Goal: Transaction & Acquisition: Purchase product/service

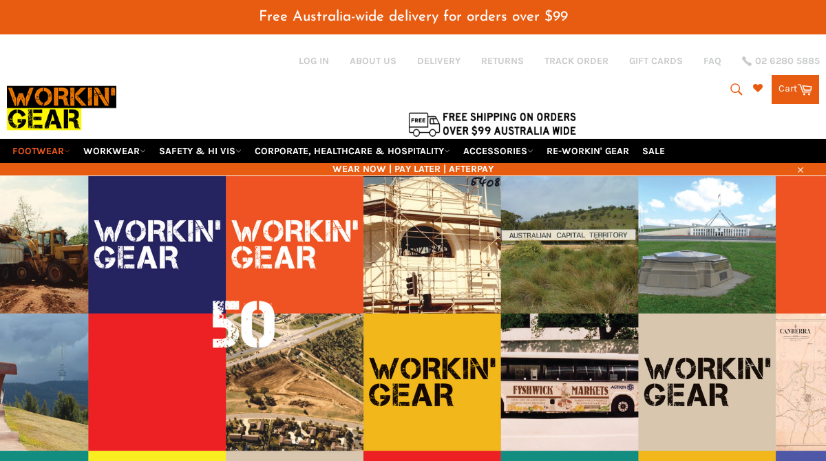
click at [63, 120] on div at bounding box center [282, 123] width 551 height 29
click at [63, 148] on link "FOOTWEAR" at bounding box center [41, 151] width 69 height 24
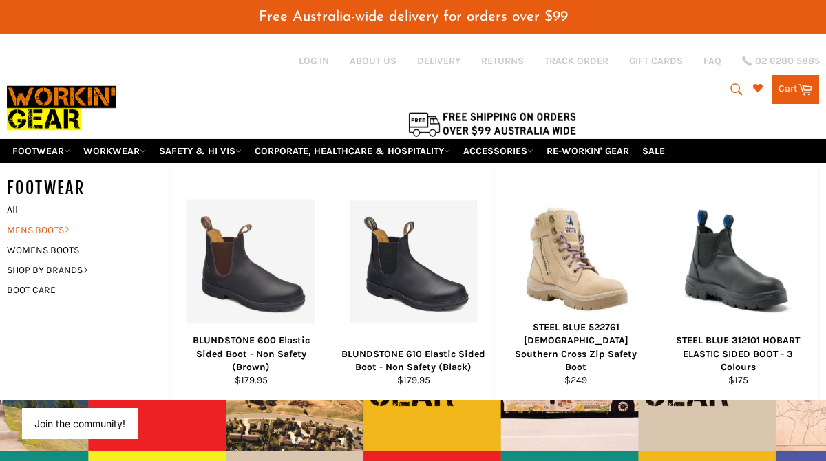
click at [41, 233] on link "MENS BOOTS" at bounding box center [78, 230] width 156 height 20
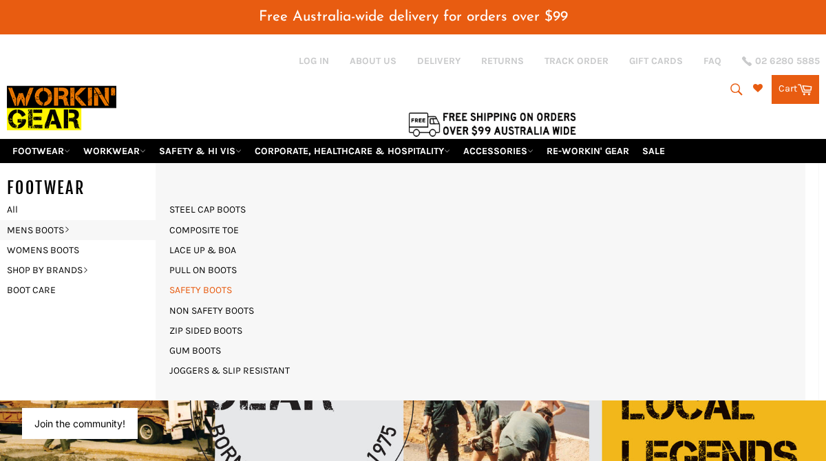
click at [193, 281] on link "SAFETY BOOTS" at bounding box center [200, 290] width 76 height 20
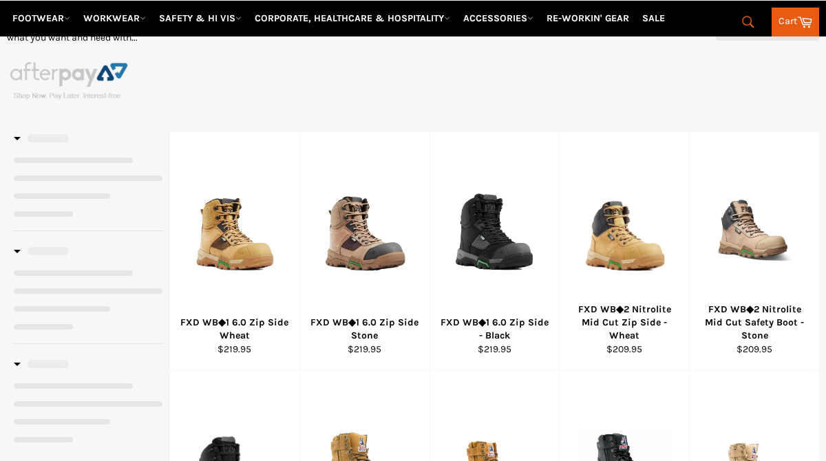
select select "******"
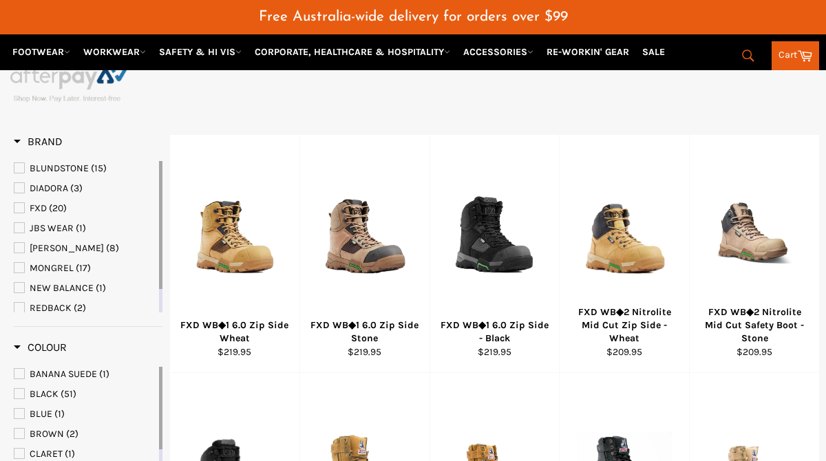
scroll to position [277, 0]
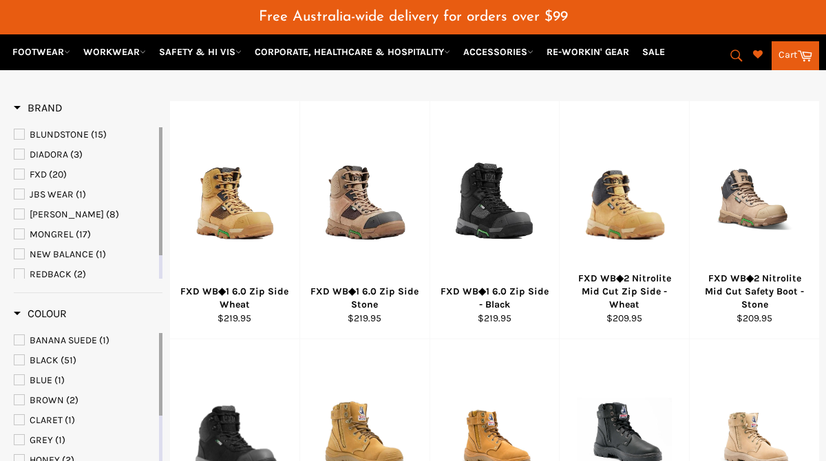
click at [19, 173] on span "FXD" at bounding box center [19, 174] width 10 height 10
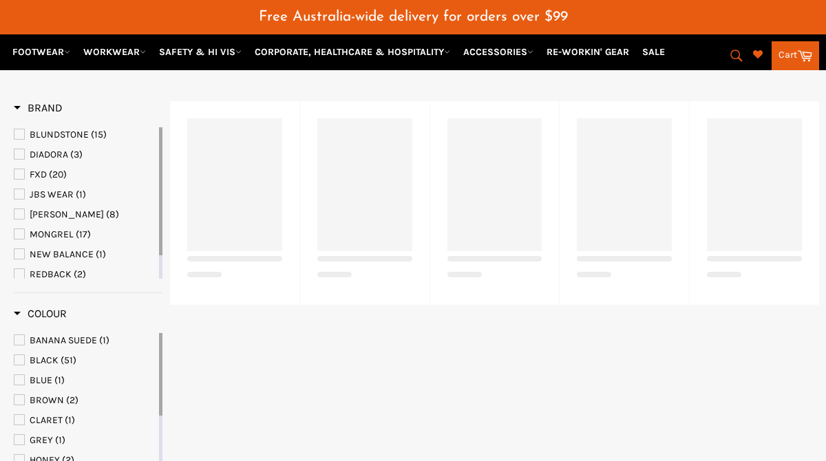
select select "******"
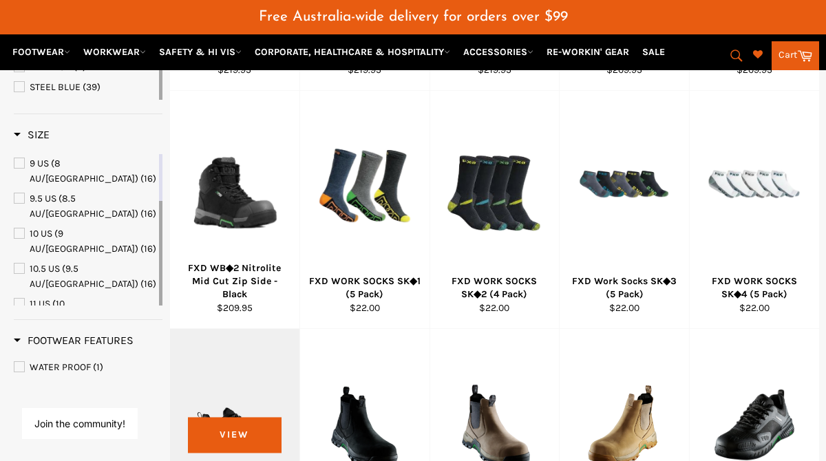
scroll to position [522, 0]
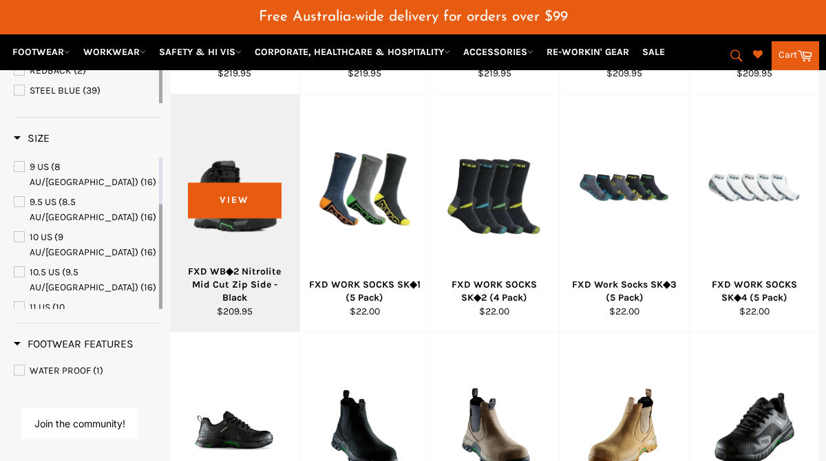
click at [229, 199] on div at bounding box center [234, 192] width 95 height 162
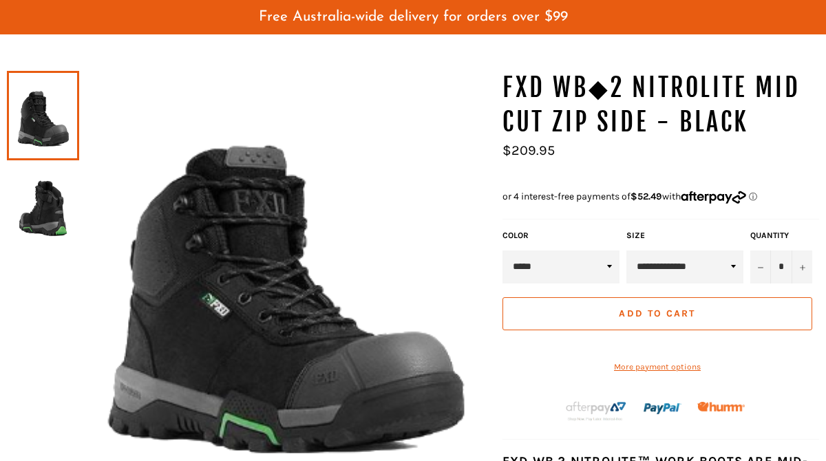
scroll to position [189, 0]
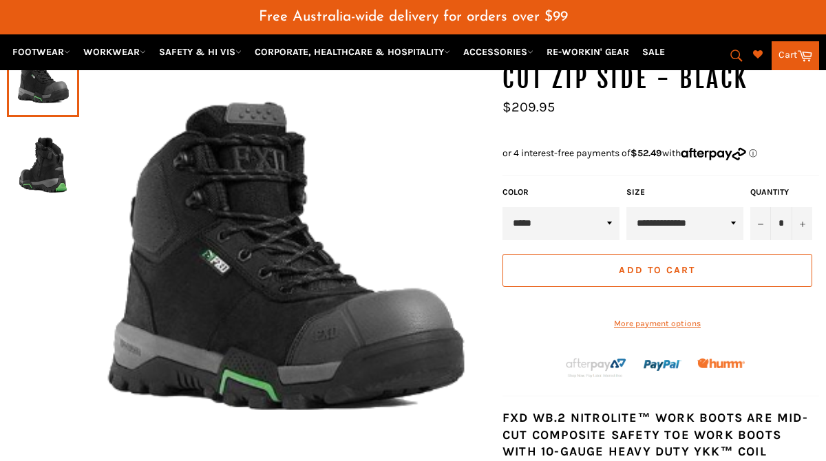
click at [40, 164] on img at bounding box center [43, 162] width 58 height 76
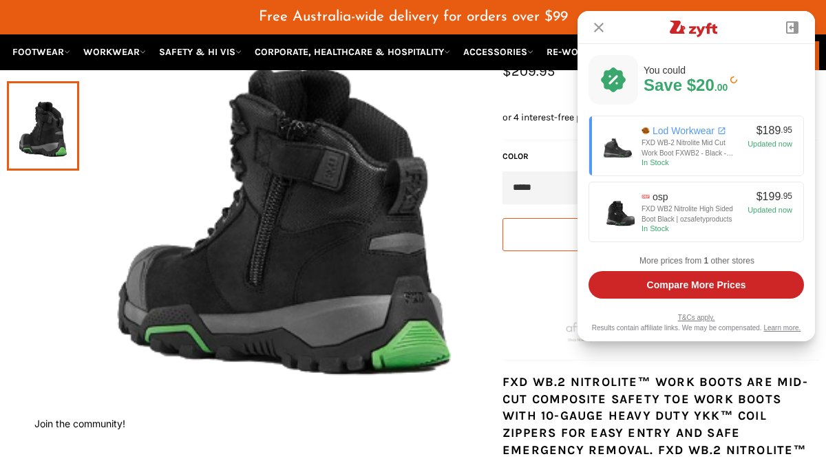
scroll to position [228, 0]
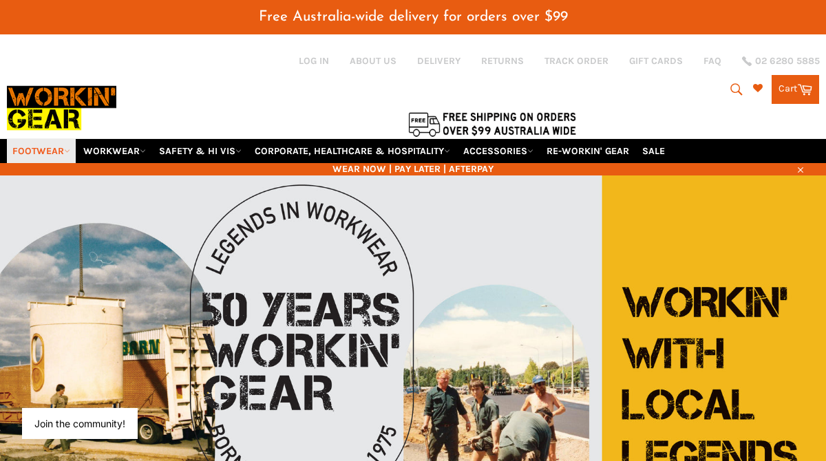
click at [46, 149] on link "FOOTWEAR" at bounding box center [41, 151] width 69 height 24
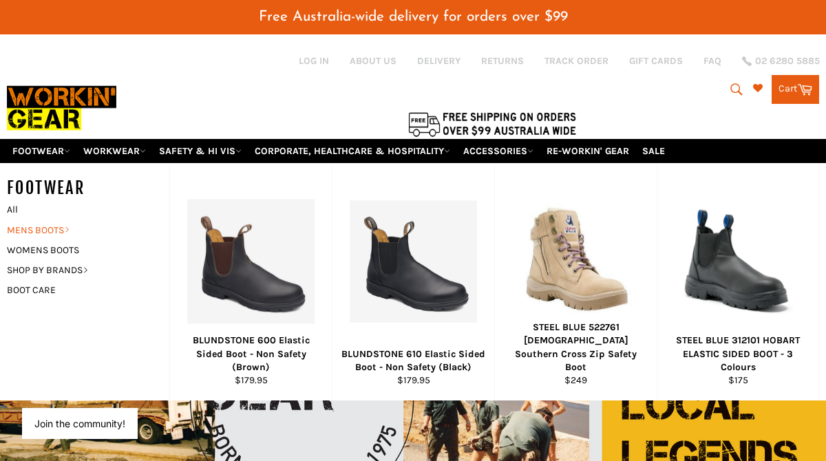
click at [45, 227] on link "MENS BOOTS" at bounding box center [78, 230] width 156 height 20
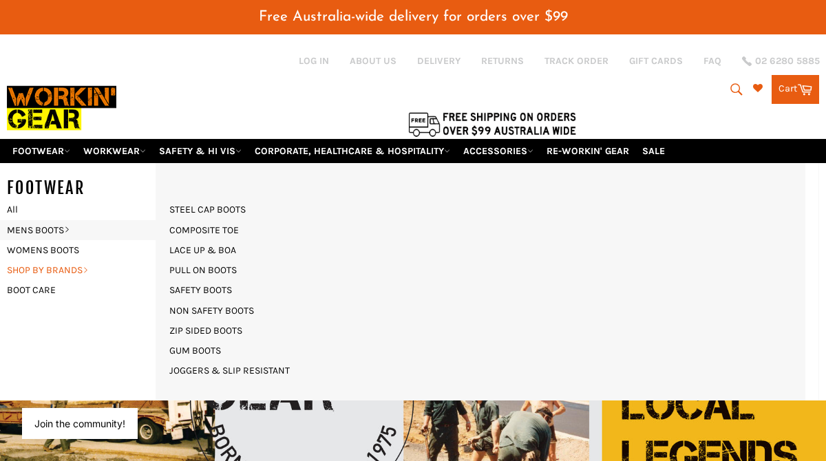
click at [49, 268] on link "SHOP BY BRANDS" at bounding box center [78, 270] width 156 height 20
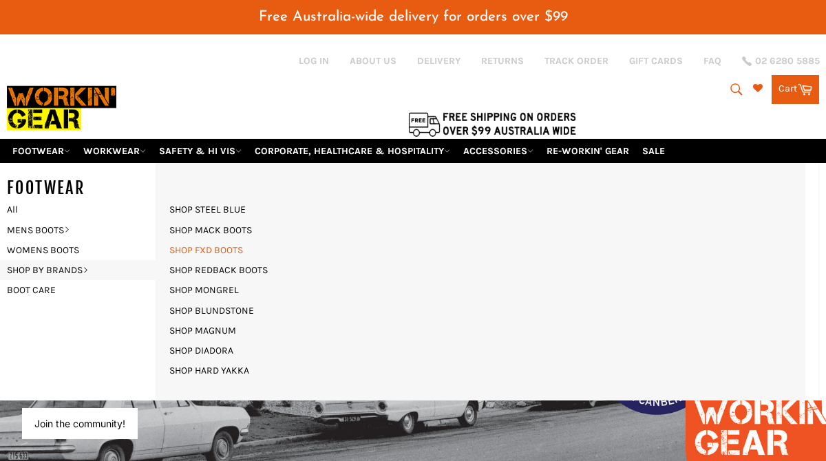
click at [200, 251] on link "SHOP FXD BOOTS" at bounding box center [205, 250] width 87 height 20
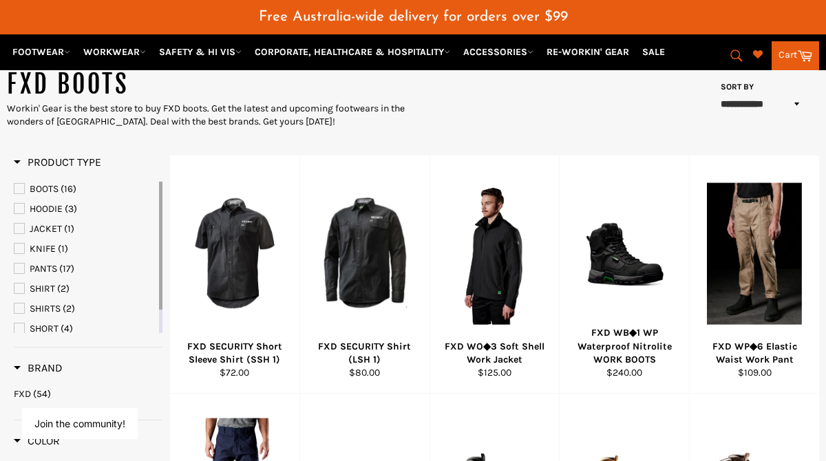
scroll to position [147, 0]
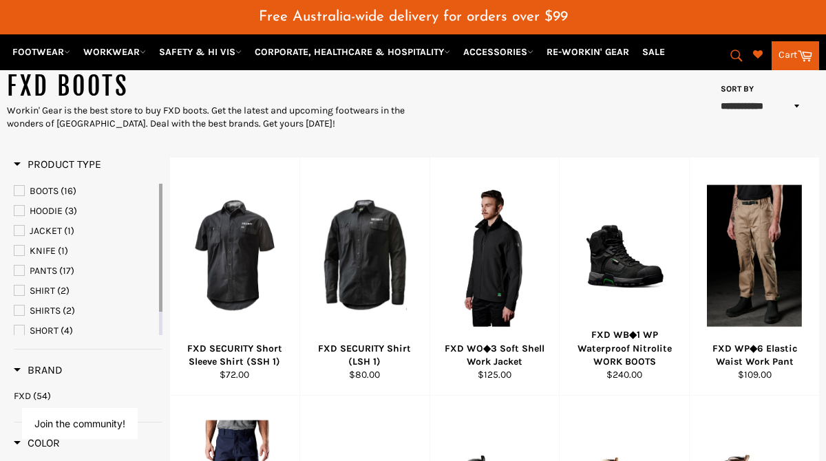
click at [17, 190] on span "BOOTS" at bounding box center [19, 191] width 10 height 10
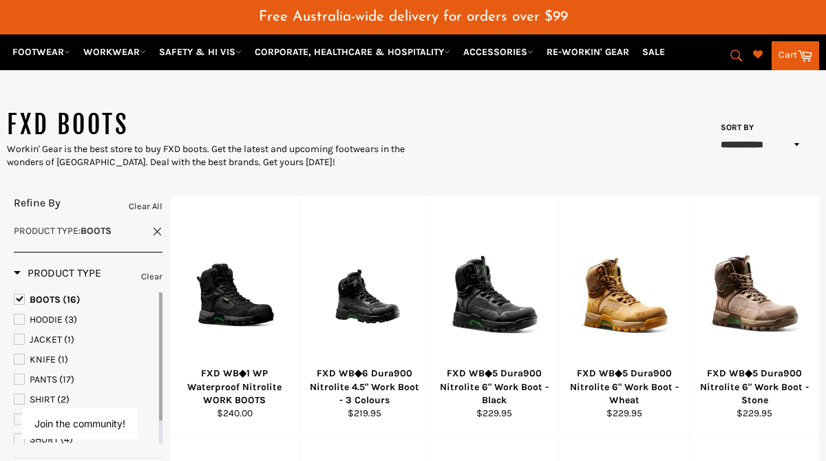
scroll to position [101, 0]
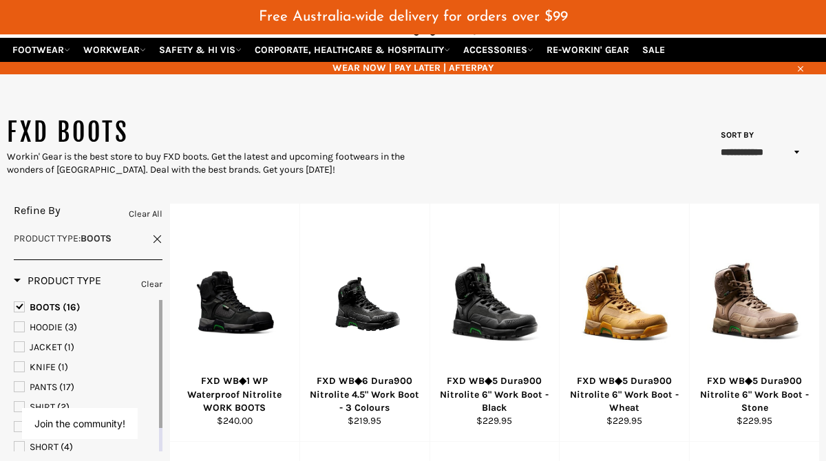
click at [20, 277] on span "Product Type" at bounding box center [57, 280] width 87 height 13
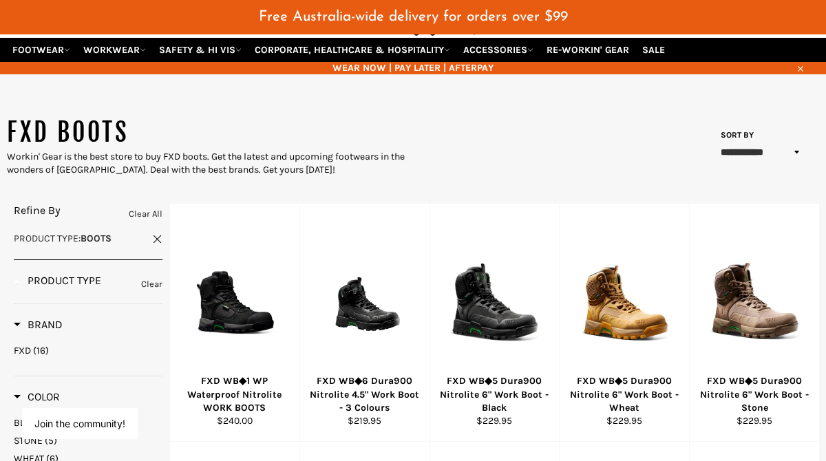
click at [20, 321] on span "Brand" at bounding box center [38, 324] width 49 height 13
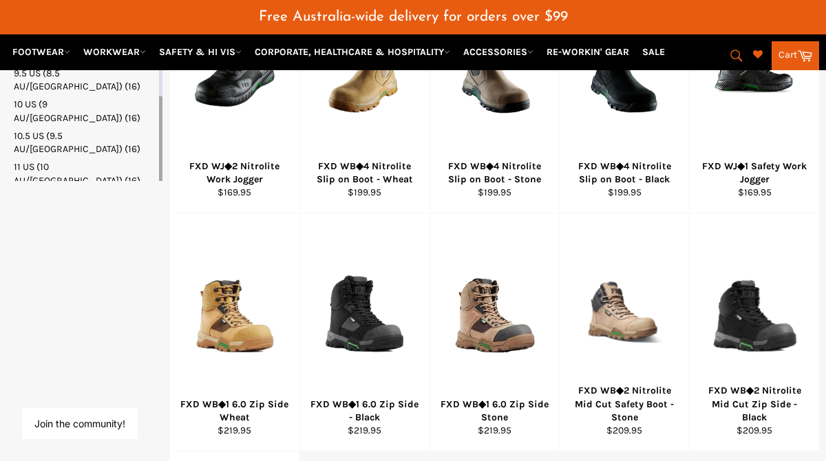
scroll to position [570, 0]
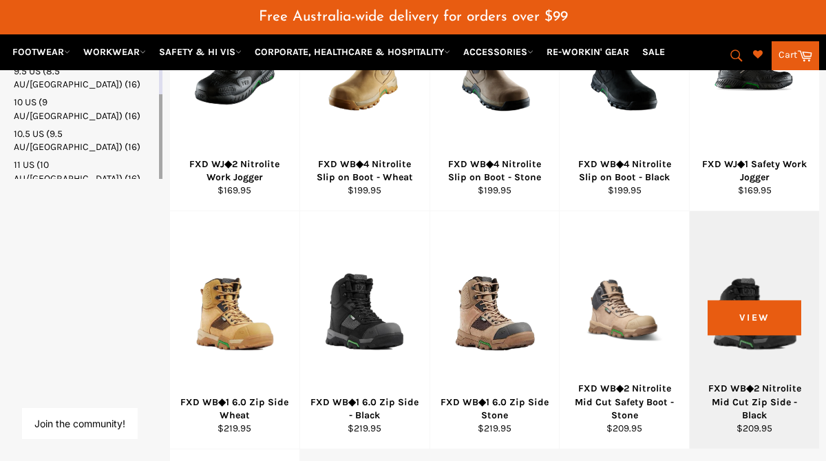
click at [739, 397] on div "FXD WB◆2 Nitrolite Mid Cut Zip Side - Black" at bounding box center [754, 402] width 112 height 40
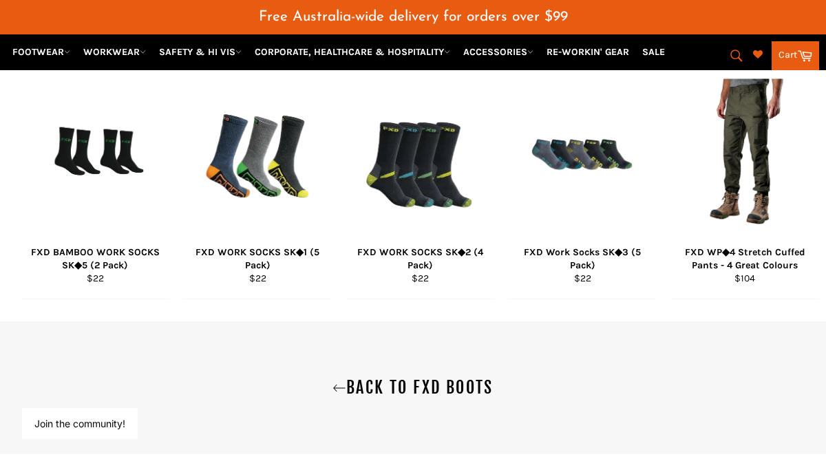
scroll to position [1304, 0]
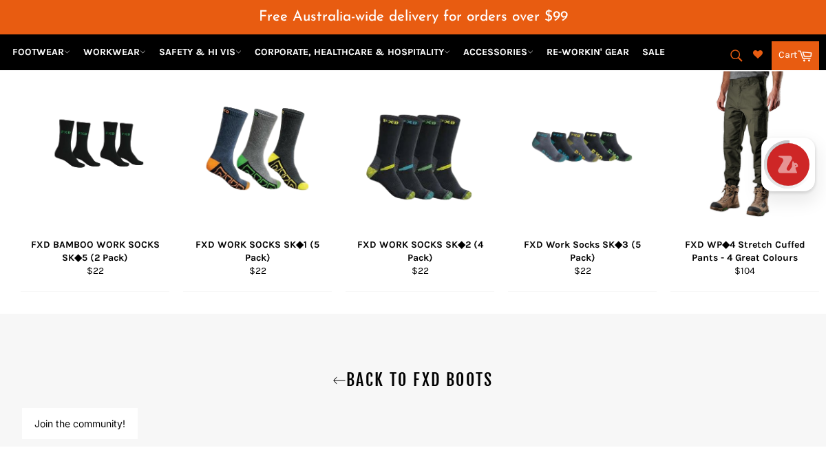
click at [663, 50] on div "Search Search Cart Cart" at bounding box center [738, 52] width 162 height 36
click at [664, 54] on div "Search Search Cart Cart" at bounding box center [738, 52] width 162 height 36
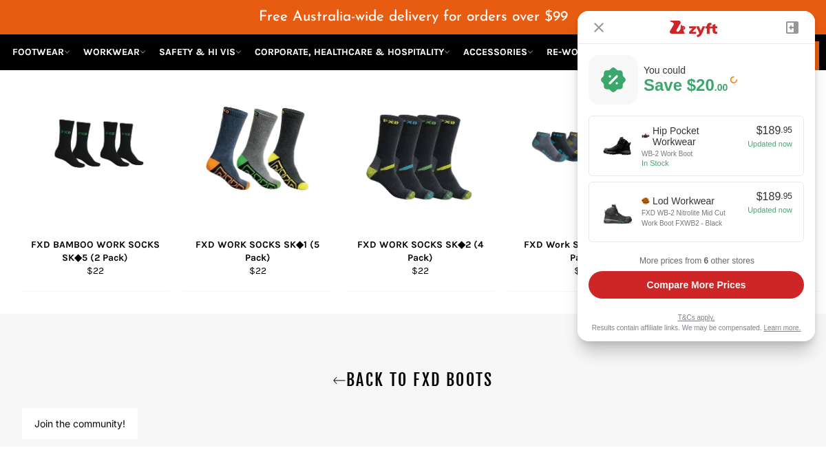
click at [572, 91] on div "Related Products FXD BAMBOO WORK SOCKS SK◆5 (2 Pack) Regular price $22 View FXD…" at bounding box center [406, 145] width 826 height 294
click at [600, 28] on img at bounding box center [599, 28] width 10 height 10
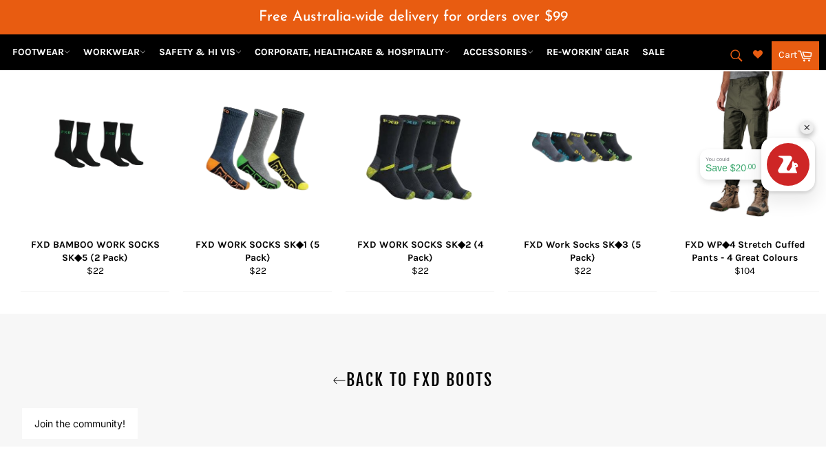
click at [660, 51] on div "Search Search Cart Cart" at bounding box center [738, 52] width 162 height 36
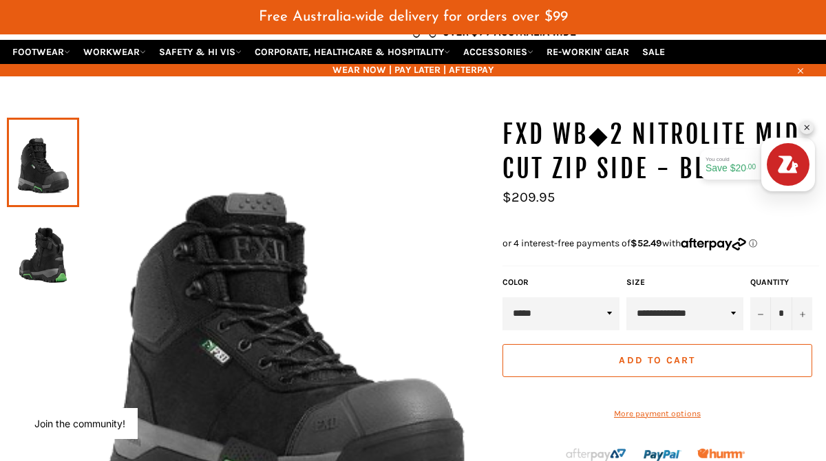
scroll to position [0, 0]
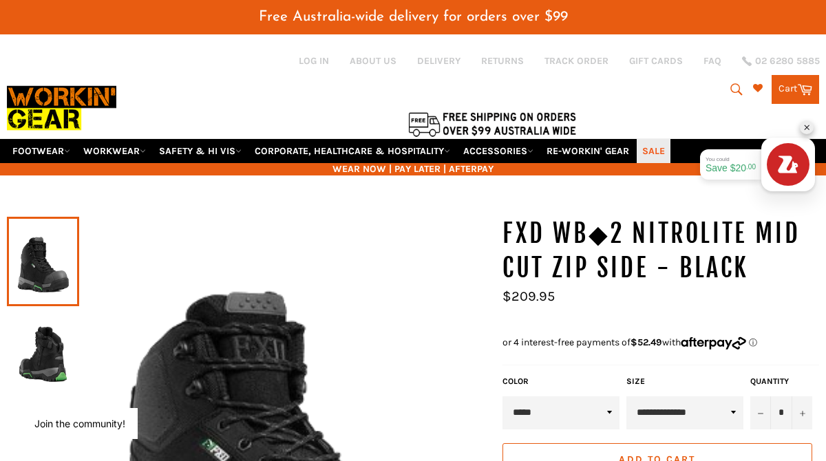
click at [665, 149] on link "SALE" at bounding box center [654, 151] width 34 height 24
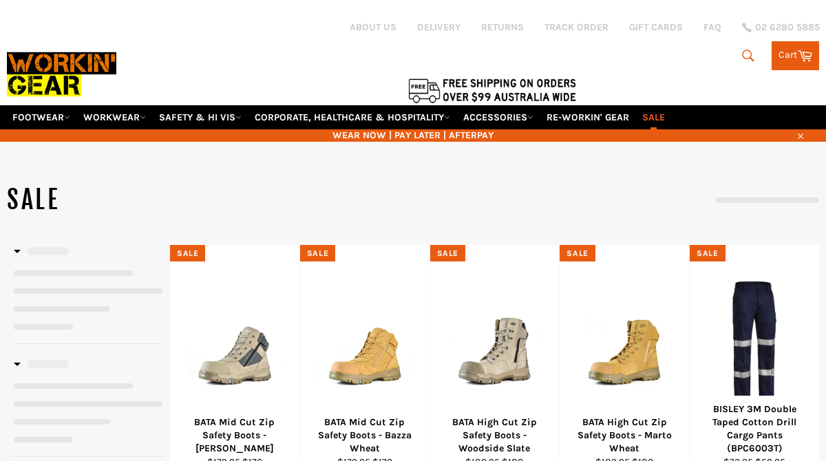
select select "**********"
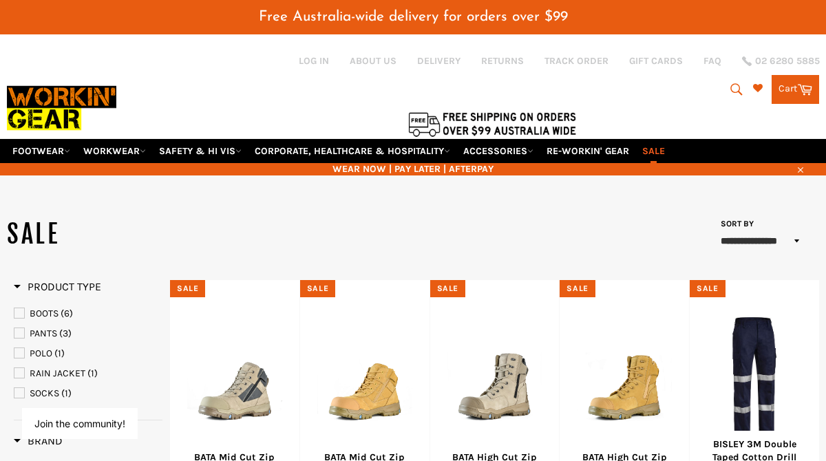
click at [33, 94] on img at bounding box center [61, 107] width 109 height 59
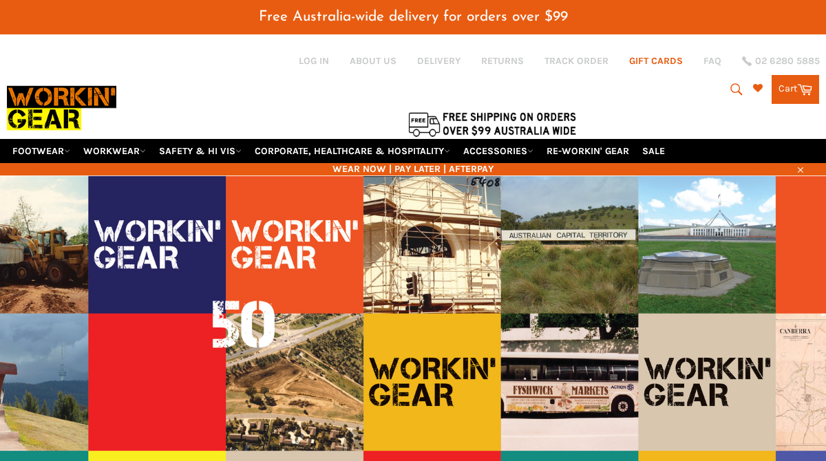
click at [671, 60] on link "GIFT CARDS" at bounding box center [656, 60] width 54 height 13
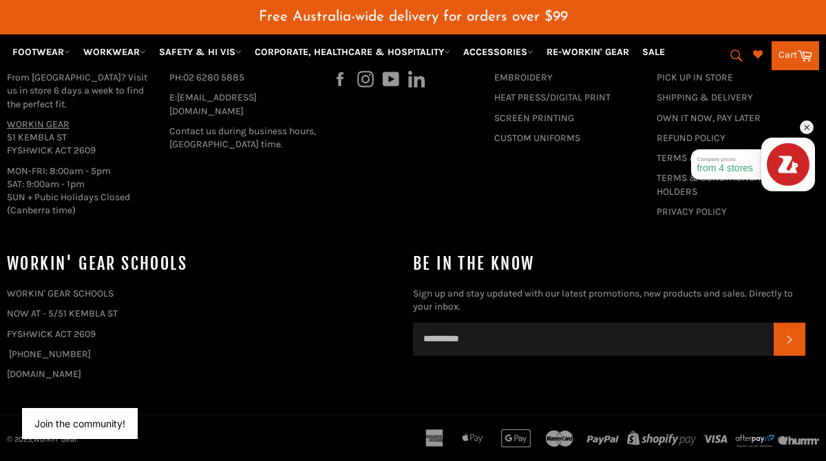
scroll to position [1519, 0]
click at [431, 442] on icon at bounding box center [434, 438] width 17 height 17
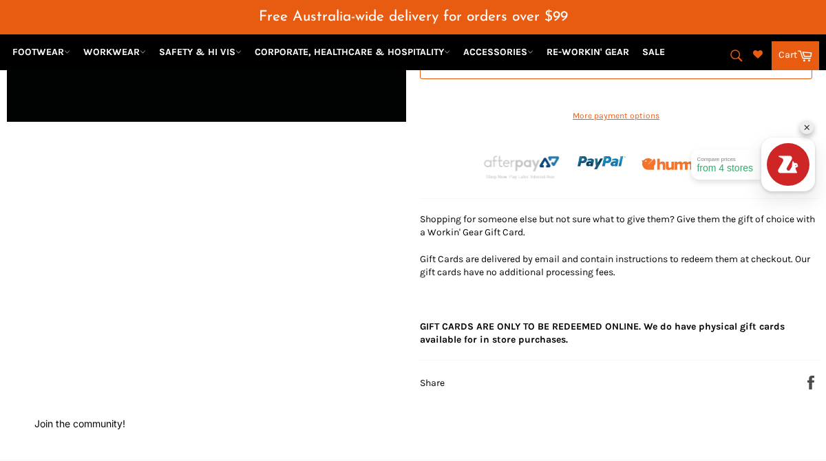
scroll to position [0, 0]
